Goal: Task Accomplishment & Management: Use online tool/utility

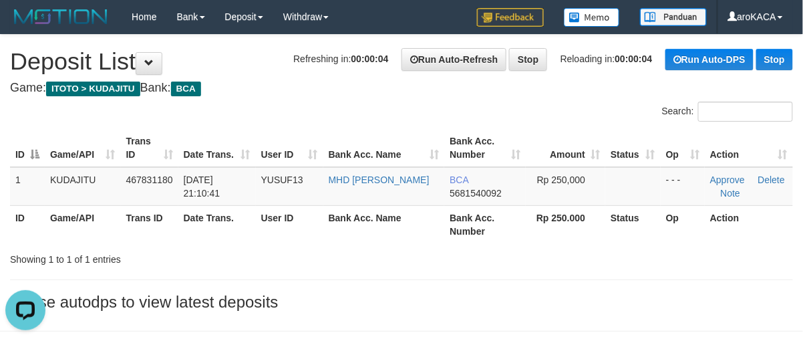
click at [468, 82] on h4 "Game: ITOTO > KUDAJITU Bank: BCA" at bounding box center [401, 88] width 783 height 13
click at [282, 84] on h4 "Game: ITOTO > KUDAJITU Bank: BCA" at bounding box center [401, 88] width 783 height 13
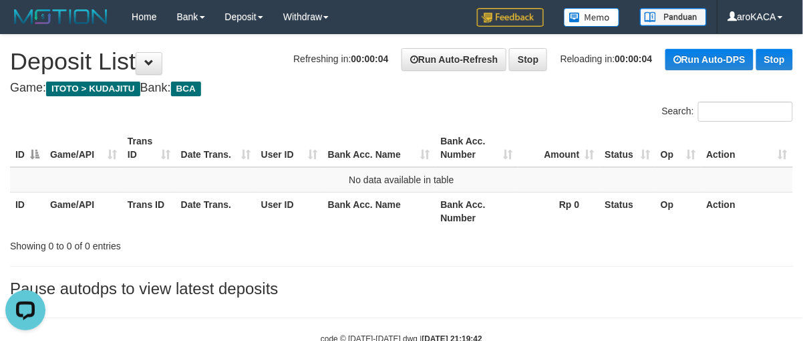
drag, startPoint x: 548, startPoint y: 112, endPoint x: 530, endPoint y: 38, distance: 76.3
click at [548, 110] on div "Search:" at bounding box center [603, 113] width 382 height 23
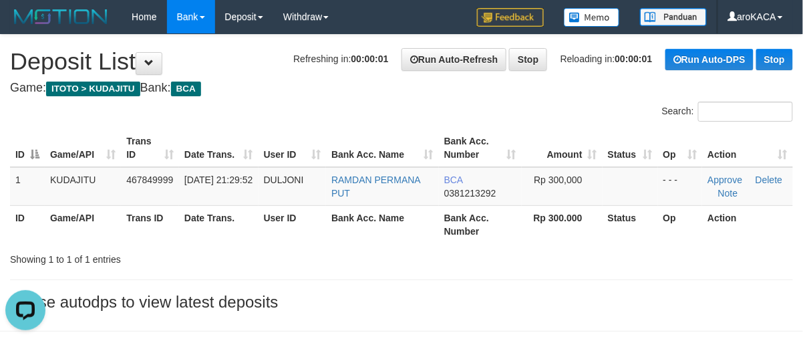
drag, startPoint x: 519, startPoint y: 94, endPoint x: 167, endPoint y: 31, distance: 357.9
click at [519, 94] on h4 "Game: ITOTO > KUDAJITU Bank: BCA" at bounding box center [401, 88] width 783 height 13
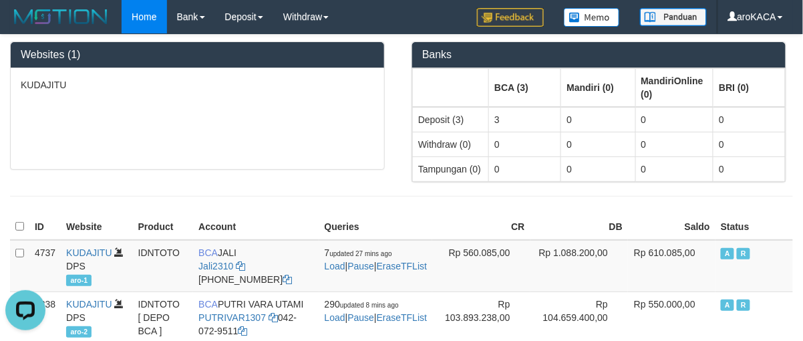
click at [474, 213] on div "Websites (1) KUDAJITU Banks BCA (3) Mandiri (0) MandiriOnline (0) BRI (0) Depos…" at bounding box center [401, 236] width 803 height 402
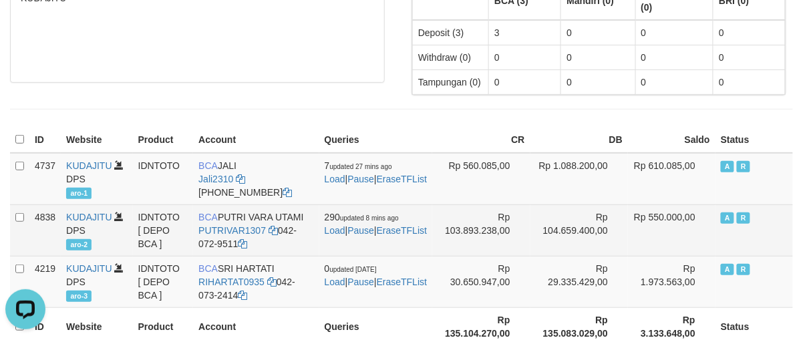
scroll to position [172, 0]
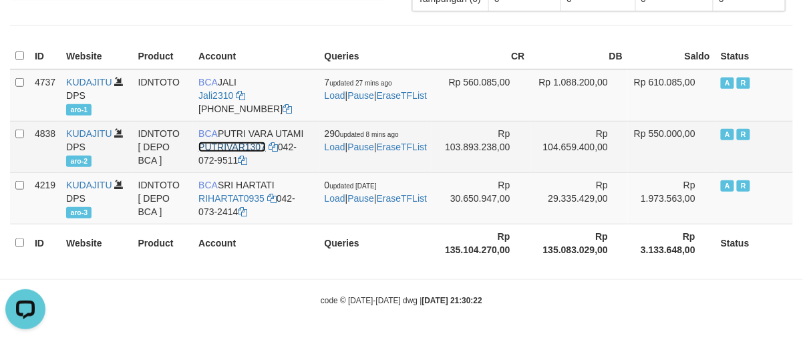
click at [227, 147] on link "PUTRIVAR1307" at bounding box center [232, 147] width 68 height 11
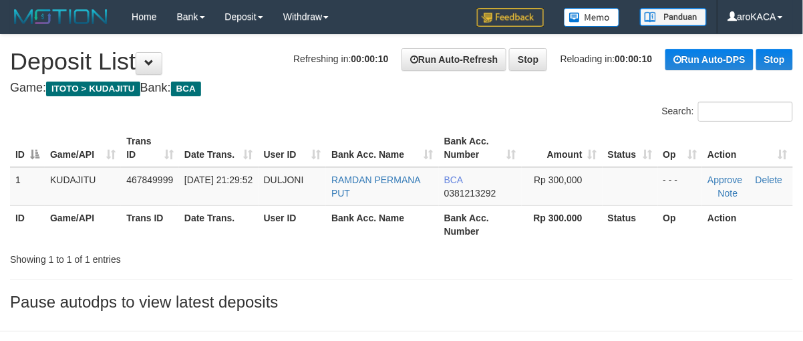
click at [300, 90] on h4 "Game: ITOTO > KUDAJITU Bank: BCA" at bounding box center [401, 88] width 783 height 13
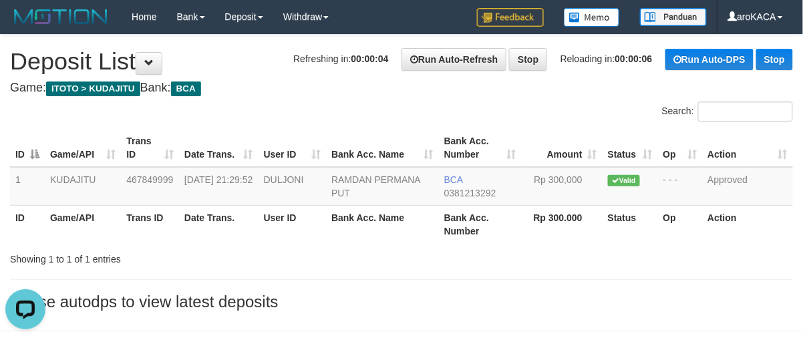
click at [535, 107] on div "Search:" at bounding box center [603, 113] width 382 height 23
click at [535, 106] on div "Search:" at bounding box center [603, 113] width 382 height 23
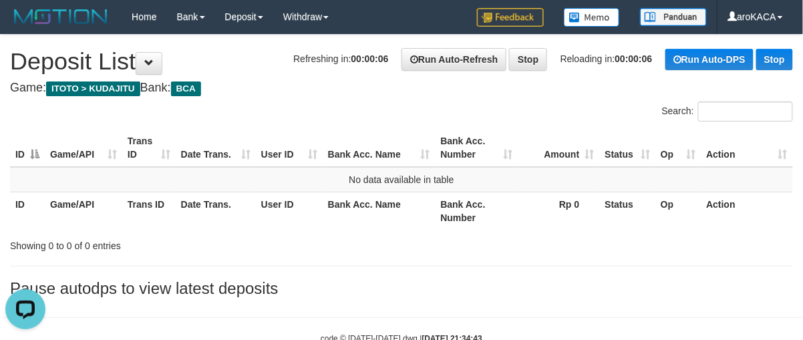
click at [533, 100] on div "**********" at bounding box center [401, 169] width 803 height 269
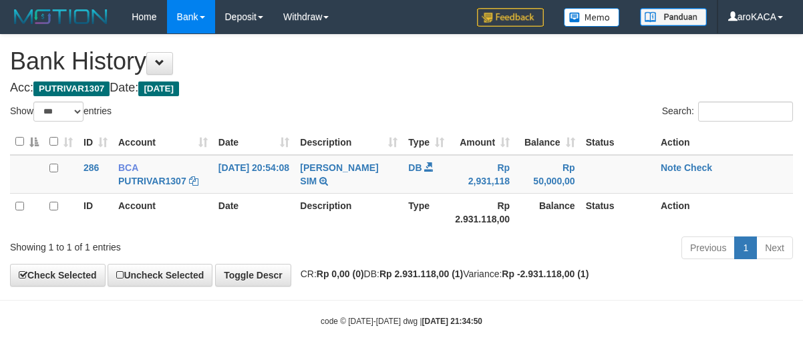
select select "***"
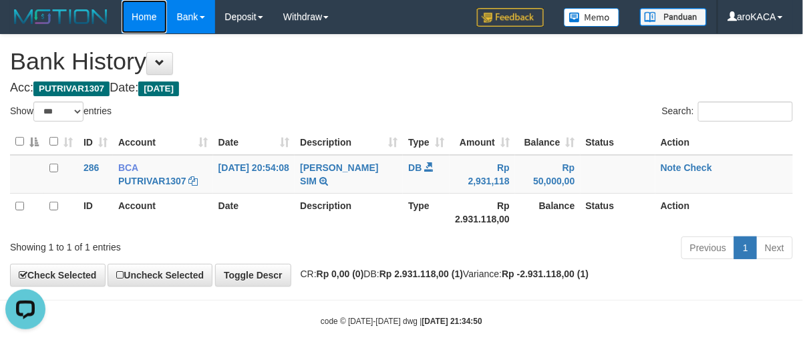
click at [144, 13] on link "Home" at bounding box center [144, 16] width 45 height 33
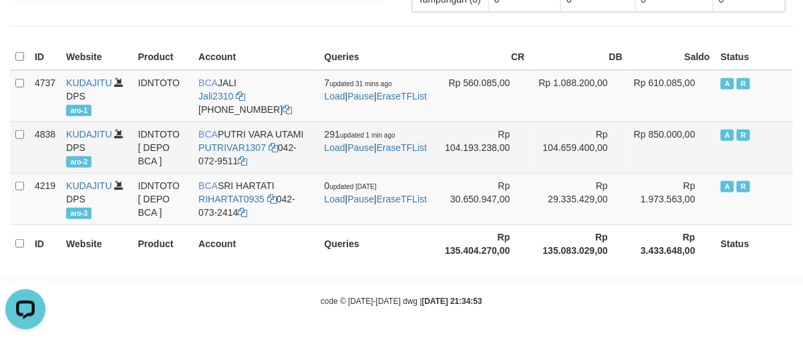
scroll to position [172, 0]
click at [225, 145] on link "PUTRIVAR1307" at bounding box center [232, 147] width 68 height 11
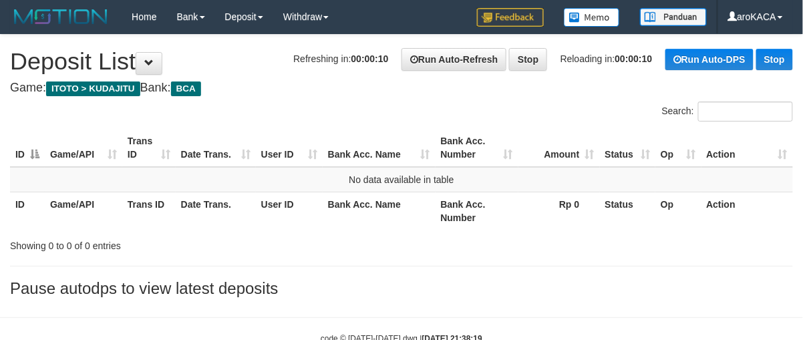
drag, startPoint x: 0, startPoint y: 0, endPoint x: 517, endPoint y: 110, distance: 528.2
click at [517, 110] on div "Search:" at bounding box center [603, 113] width 382 height 23
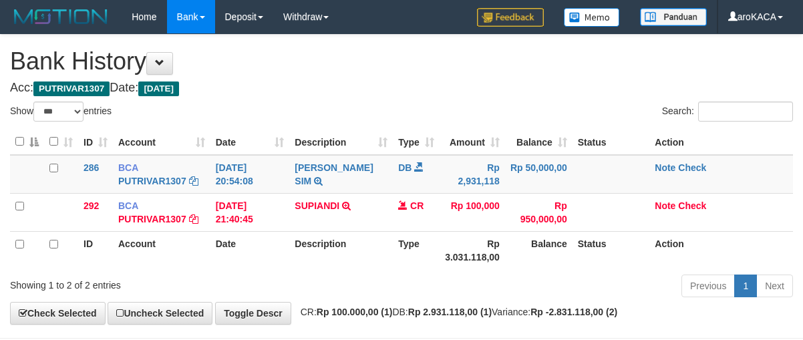
select select "***"
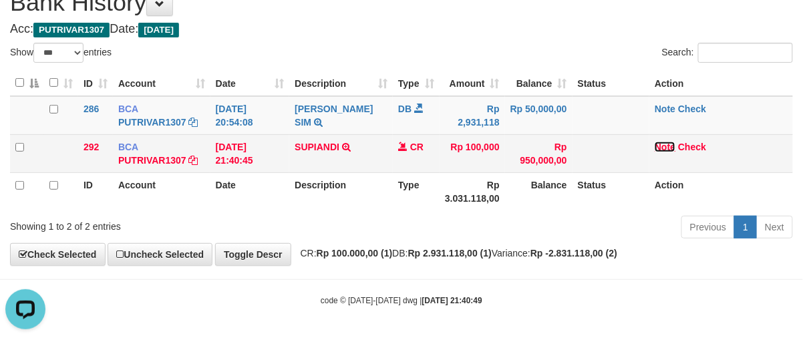
click at [662, 145] on link "Note" at bounding box center [665, 147] width 21 height 11
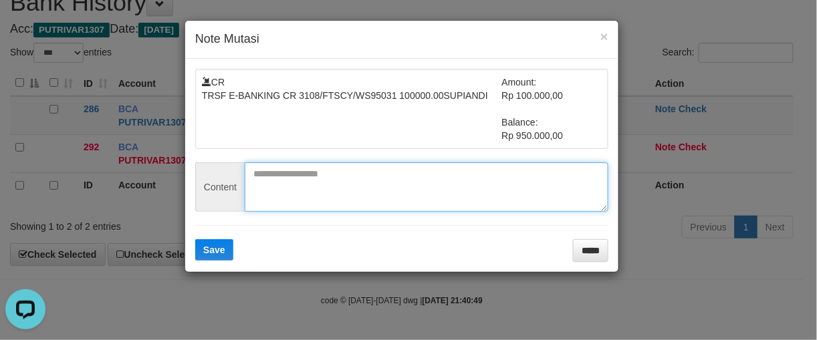
click at [325, 194] on textarea at bounding box center [427, 186] width 364 height 49
paste textarea "**********"
type textarea "**********"
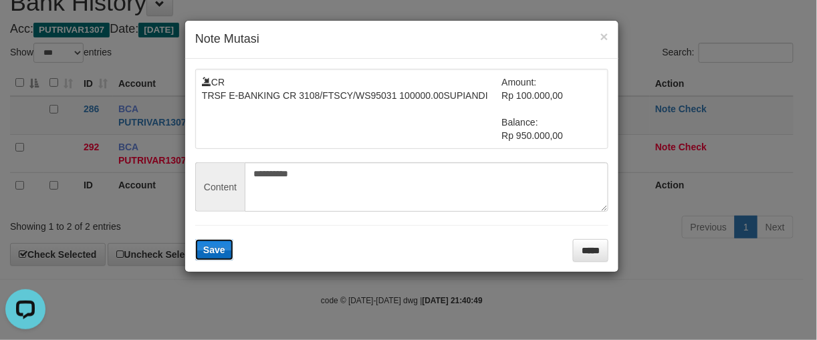
click at [221, 251] on span "Save" at bounding box center [214, 250] width 22 height 11
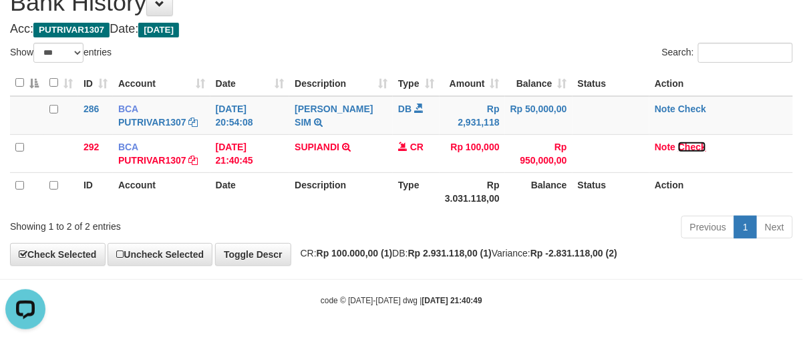
click at [696, 144] on link "Check" at bounding box center [692, 147] width 28 height 11
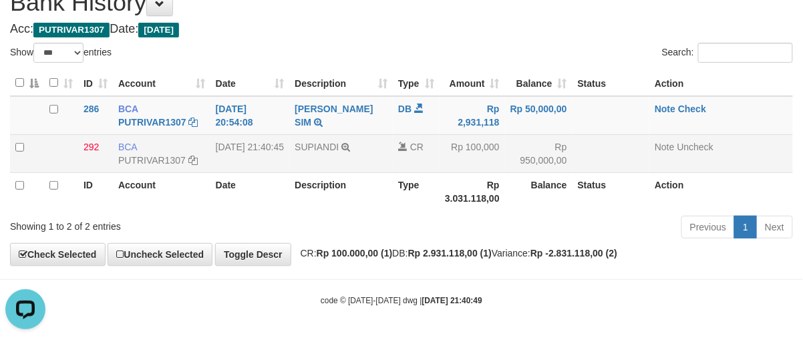
click at [305, 155] on td "SUPIANDI TRSF E-BANKING CR 3108/FTSCY/WS95031 100000.00SUPIANDI" at bounding box center [341, 153] width 104 height 38
copy td "SUPIANDI"
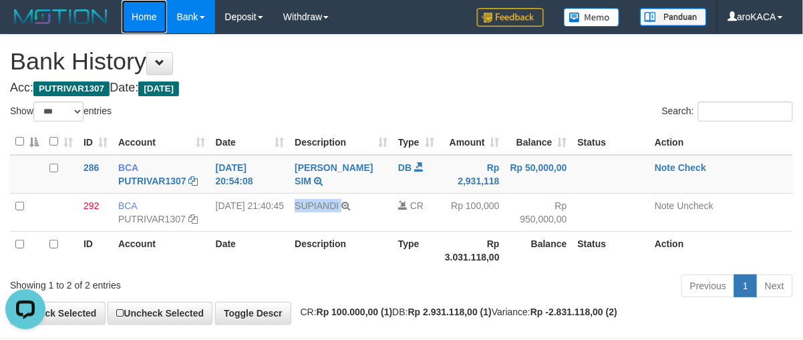
click at [142, 17] on link "Home" at bounding box center [144, 16] width 45 height 33
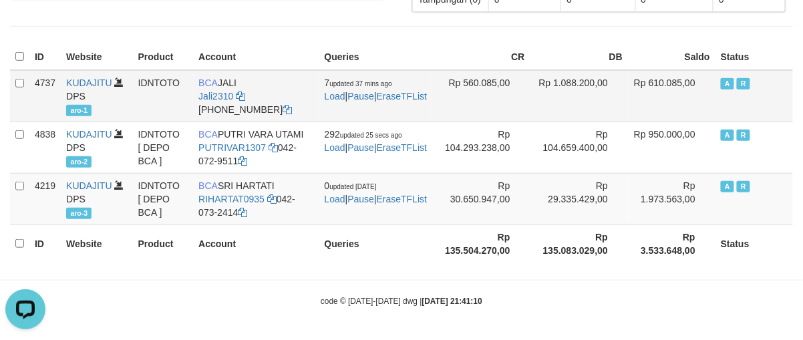
scroll to position [172, 0]
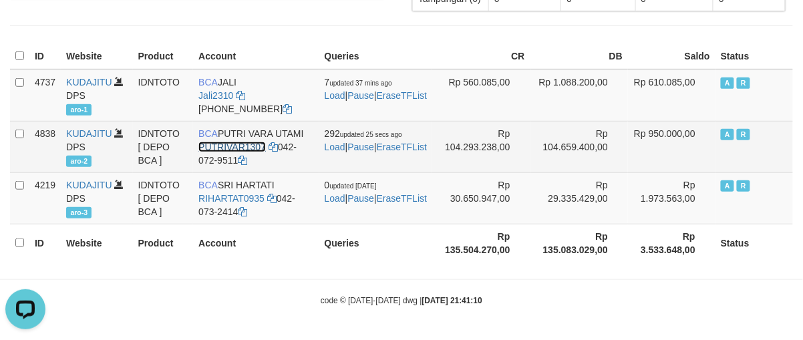
click at [247, 142] on link "PUTRIVAR1307" at bounding box center [232, 147] width 68 height 11
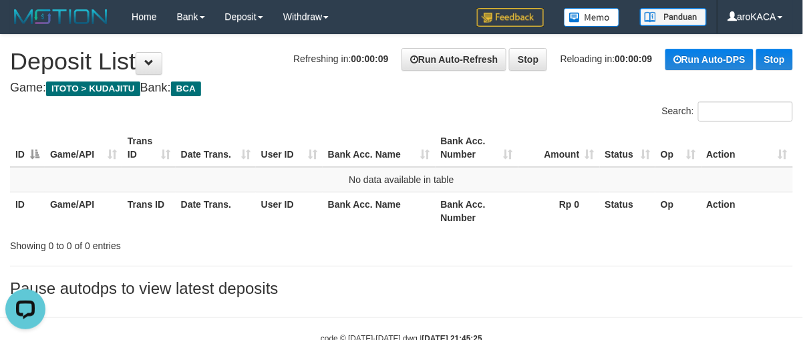
click at [338, 83] on h4 "Game: ITOTO > KUDAJITU Bank: BCA" at bounding box center [401, 88] width 783 height 13
click at [477, 105] on div "Search:" at bounding box center [603, 113] width 382 height 23
drag, startPoint x: 522, startPoint y: 116, endPoint x: 535, endPoint y: 72, distance: 46.1
click at [523, 115] on div "Search:" at bounding box center [603, 113] width 382 height 23
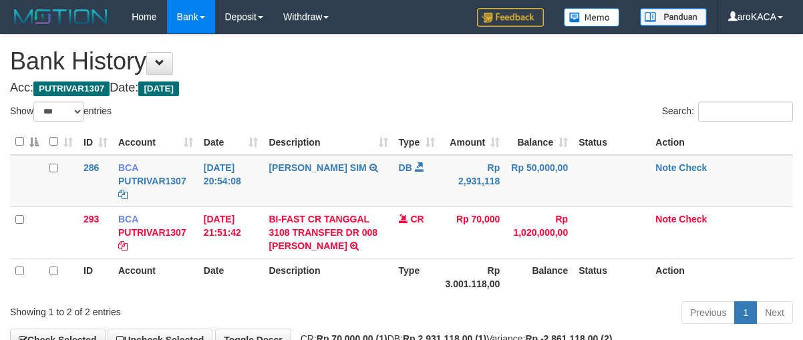
select select "***"
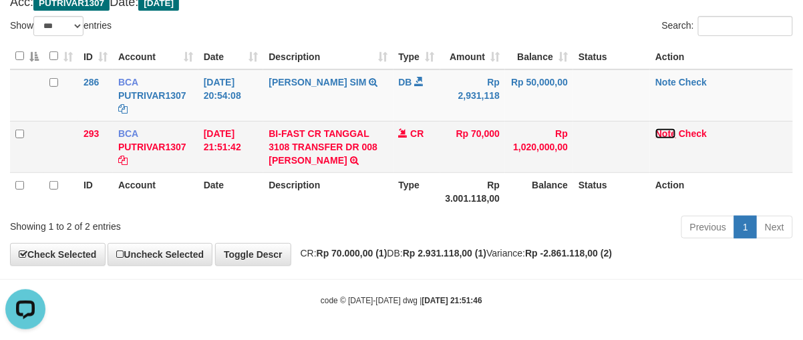
click at [671, 132] on link "Note" at bounding box center [666, 133] width 21 height 11
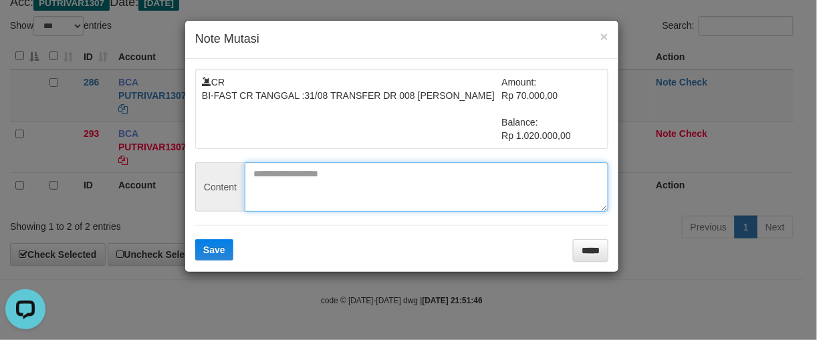
click at [321, 200] on textarea at bounding box center [427, 186] width 364 height 49
paste textarea "********"
type textarea "********"
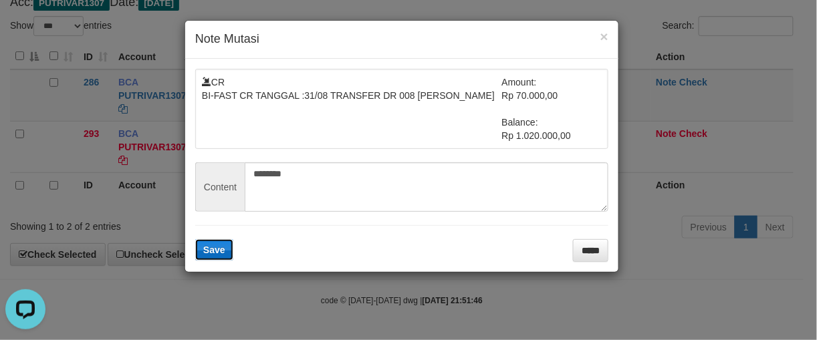
click at [217, 259] on button "Save" at bounding box center [214, 249] width 38 height 21
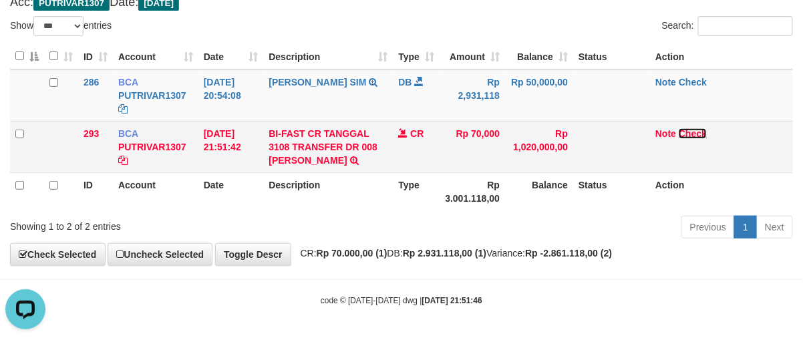
click at [700, 131] on link "Check" at bounding box center [693, 133] width 28 height 11
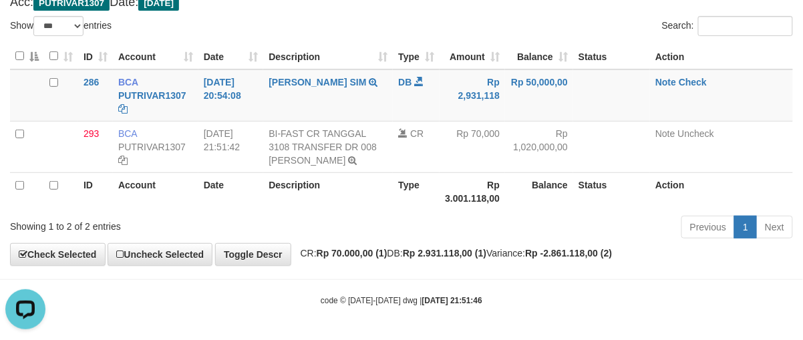
click at [302, 172] on th "Description" at bounding box center [328, 191] width 130 height 38
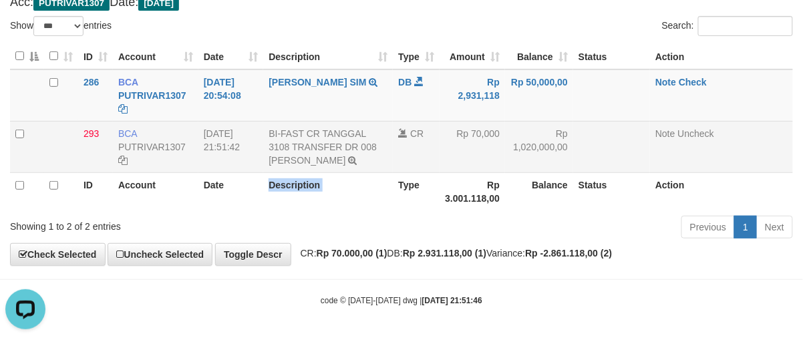
copy th "Description"
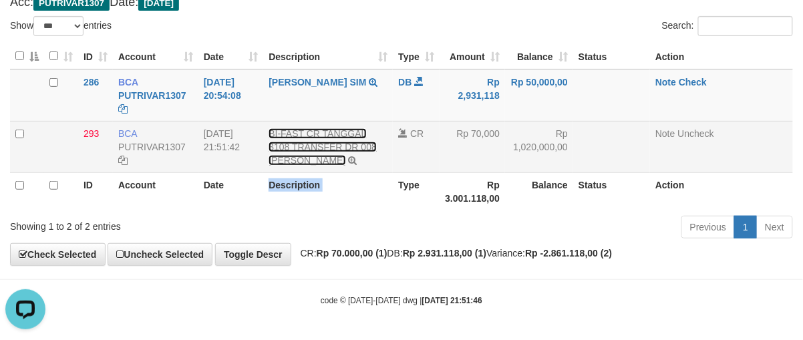
click at [310, 161] on link "BI-FAST CR TANGGAL 3108 TRANSFER DR 008 FERNANDO SAPUTRA" at bounding box center [323, 146] width 108 height 37
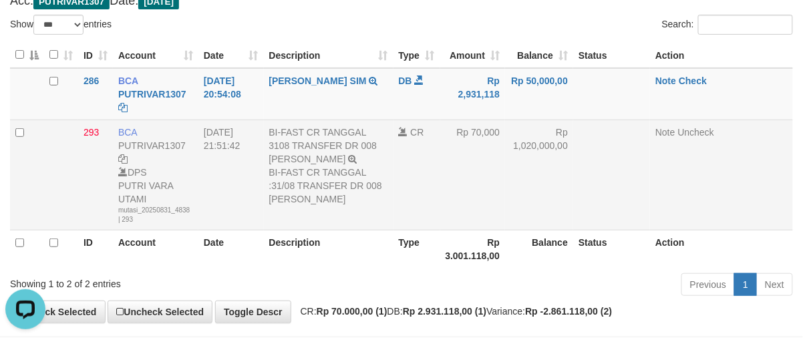
click at [311, 167] on div "BI-FAST CR TANGGAL :31/08 TRANSFER DR 008 FERNANDO SAPUTRA" at bounding box center [328, 186] width 119 height 40
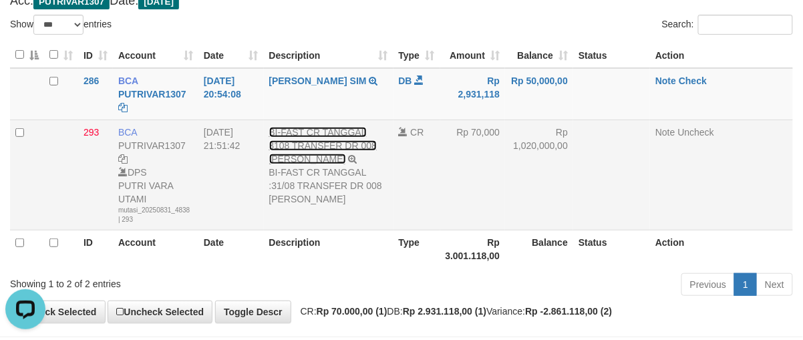
click at [311, 158] on link "BI-FAST CR TANGGAL 3108 TRANSFER DR 008 FERNANDO SAPUTRA" at bounding box center [323, 145] width 108 height 37
click at [283, 134] on link "BI-FAST CR TANGGAL 3108 TRANSFER DR 008 FERNANDO SAPUTRA" at bounding box center [323, 145] width 108 height 37
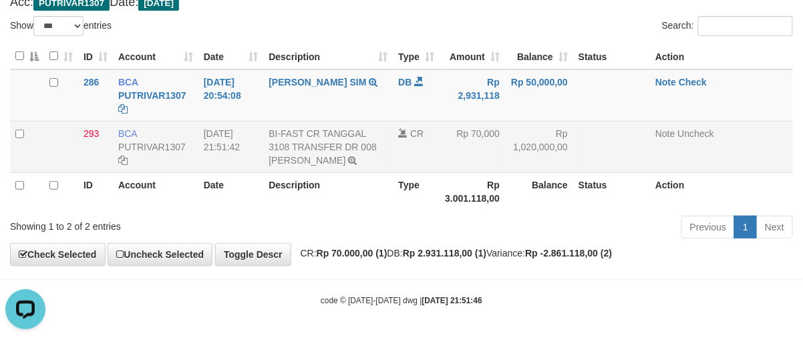
click at [284, 121] on td "BI-FAST CR TANGGAL 3108 TRANSFER DR 008 FERNANDO SAPUTRA BI-FAST CR TANGGAL :31…" at bounding box center [328, 146] width 130 height 51
copy link "FAST"
click at [284, 121] on td "BI-FAST CR TANGGAL 3108 TRANSFER DR 008 FERNANDO SAPUTRA BI-FAST CR TANGGAL :31…" at bounding box center [328, 146] width 130 height 51
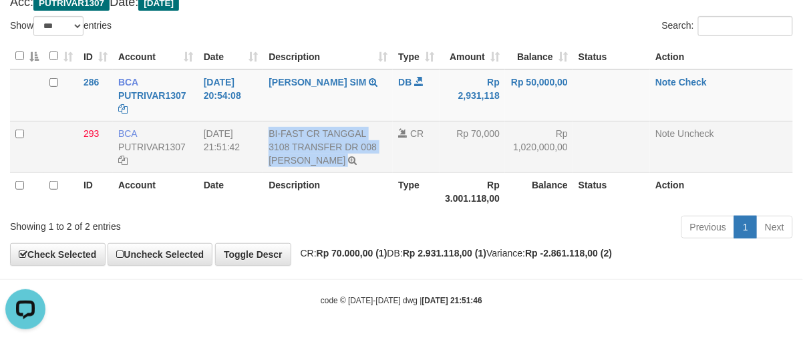
click at [284, 121] on td "BI-FAST CR TANGGAL 3108 TRANSFER DR 008 FERNANDO SAPUTRA BI-FAST CR TANGGAL :31…" at bounding box center [328, 146] width 130 height 51
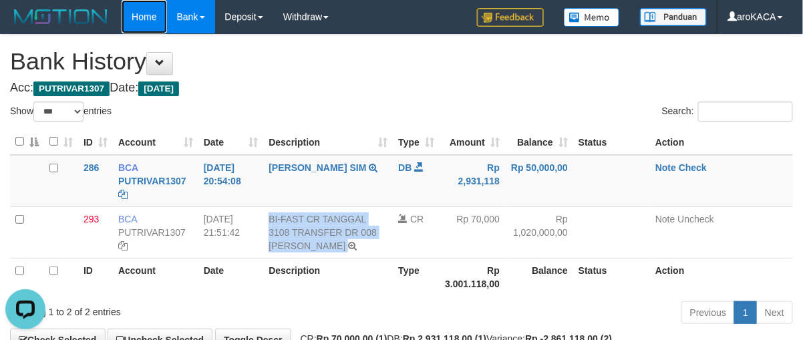
click at [127, 17] on link "Home" at bounding box center [144, 16] width 45 height 33
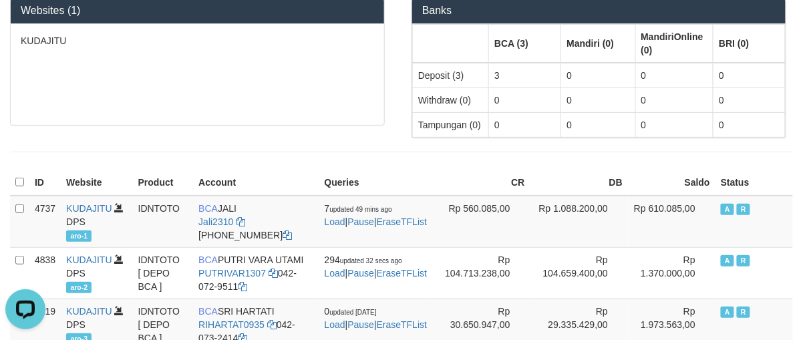
scroll to position [89, 0]
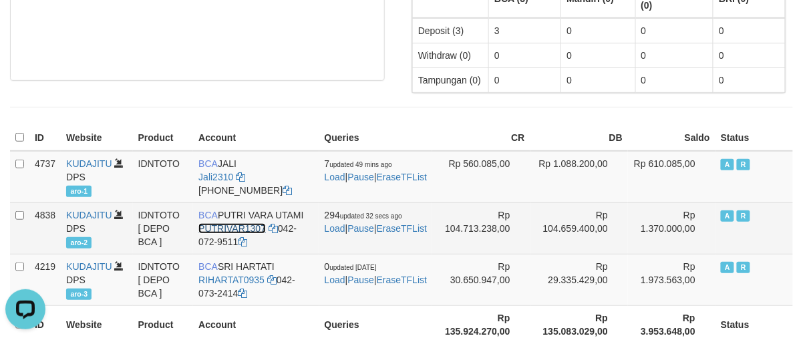
click at [242, 229] on link "PUTRIVAR1307" at bounding box center [232, 228] width 68 height 11
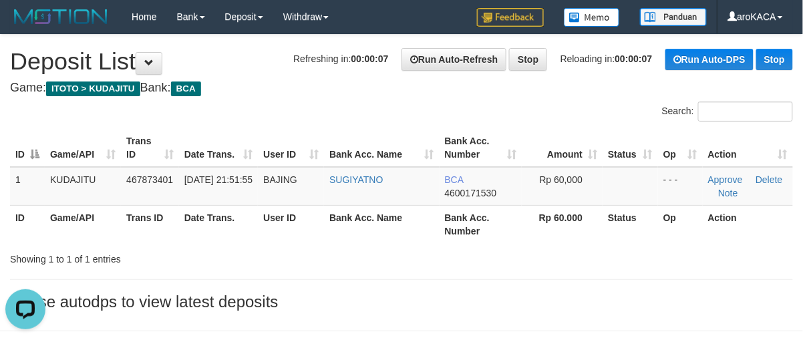
click at [538, 95] on div "**********" at bounding box center [401, 176] width 803 height 283
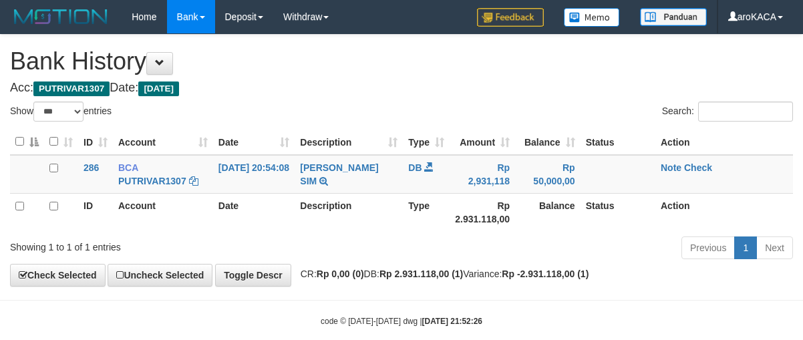
select select "***"
click at [136, 17] on link "Home" at bounding box center [144, 16] width 45 height 33
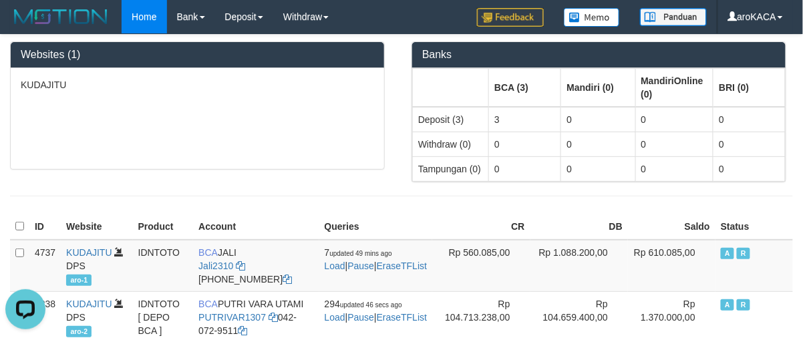
click at [468, 49] on h3 "Banks" at bounding box center [599, 55] width 354 height 12
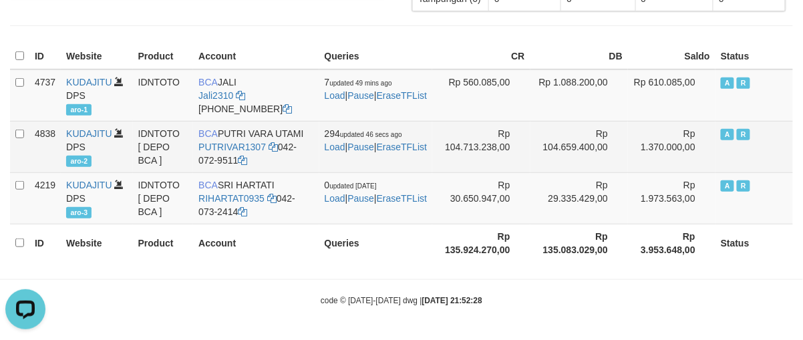
scroll to position [172, 0]
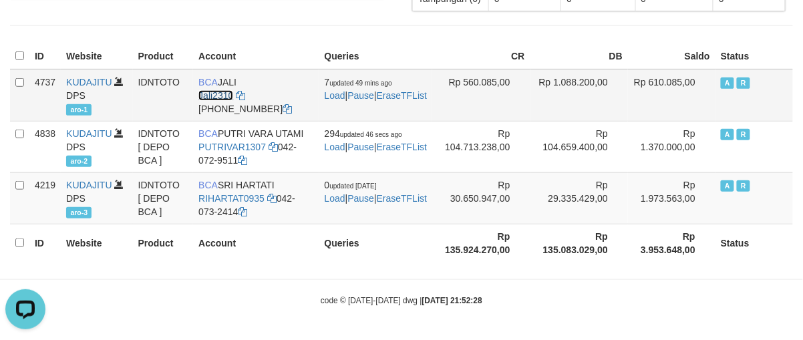
click at [215, 95] on link "Jali2310" at bounding box center [215, 95] width 35 height 11
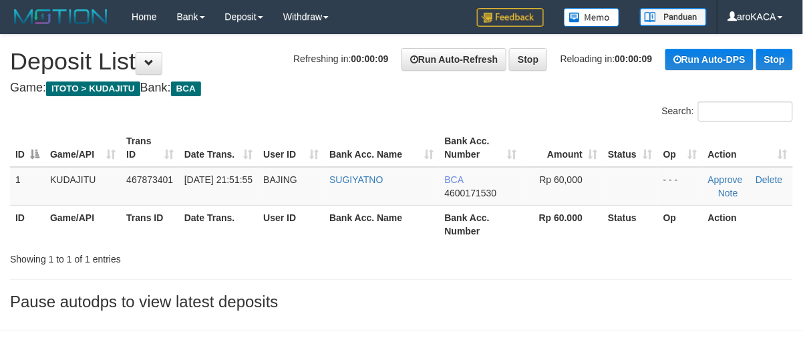
click at [496, 95] on div "**********" at bounding box center [401, 176] width 803 height 283
